Goal: Book appointment/travel/reservation

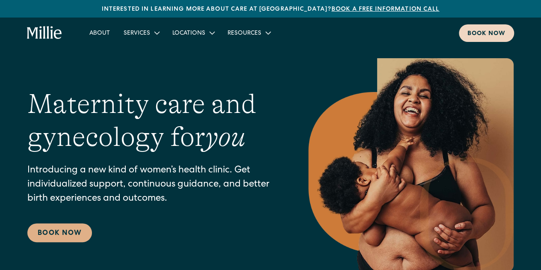
click at [483, 27] on link "Book now" at bounding box center [486, 33] width 55 height 18
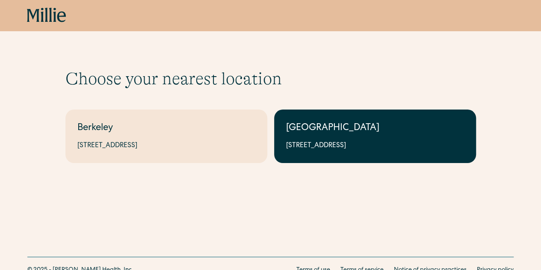
click at [323, 125] on div "[GEOGRAPHIC_DATA]" at bounding box center [375, 128] width 178 height 14
